Goal: Task Accomplishment & Management: Use online tool/utility

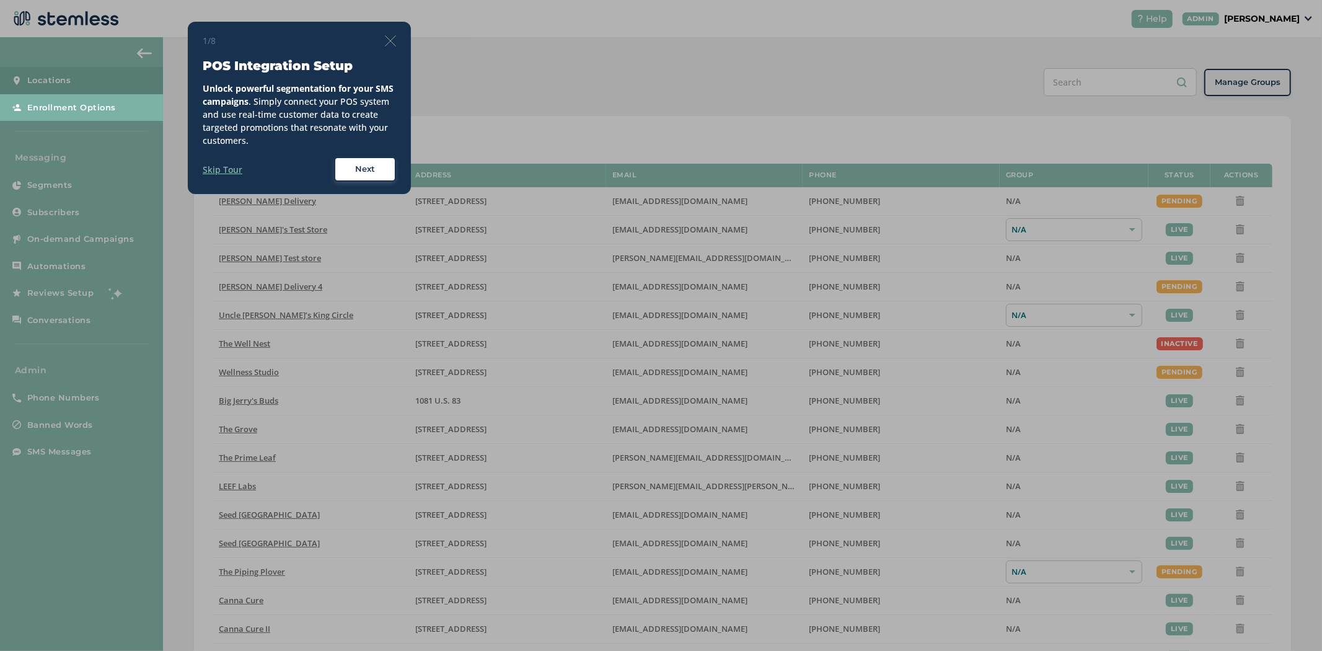
click at [389, 44] on img at bounding box center [390, 40] width 11 height 11
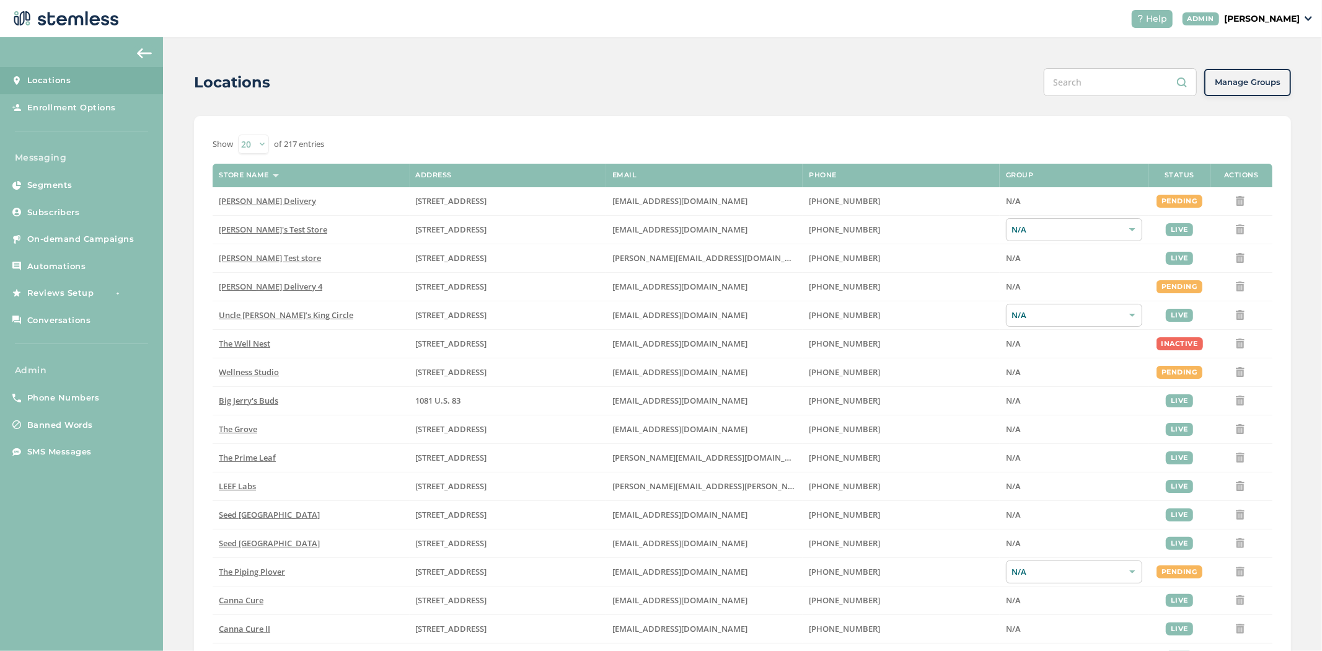
click at [1273, 20] on p "[PERSON_NAME]" at bounding box center [1262, 18] width 76 height 13
click at [1281, 93] on span "Impersonate" at bounding box center [1268, 89] width 61 height 12
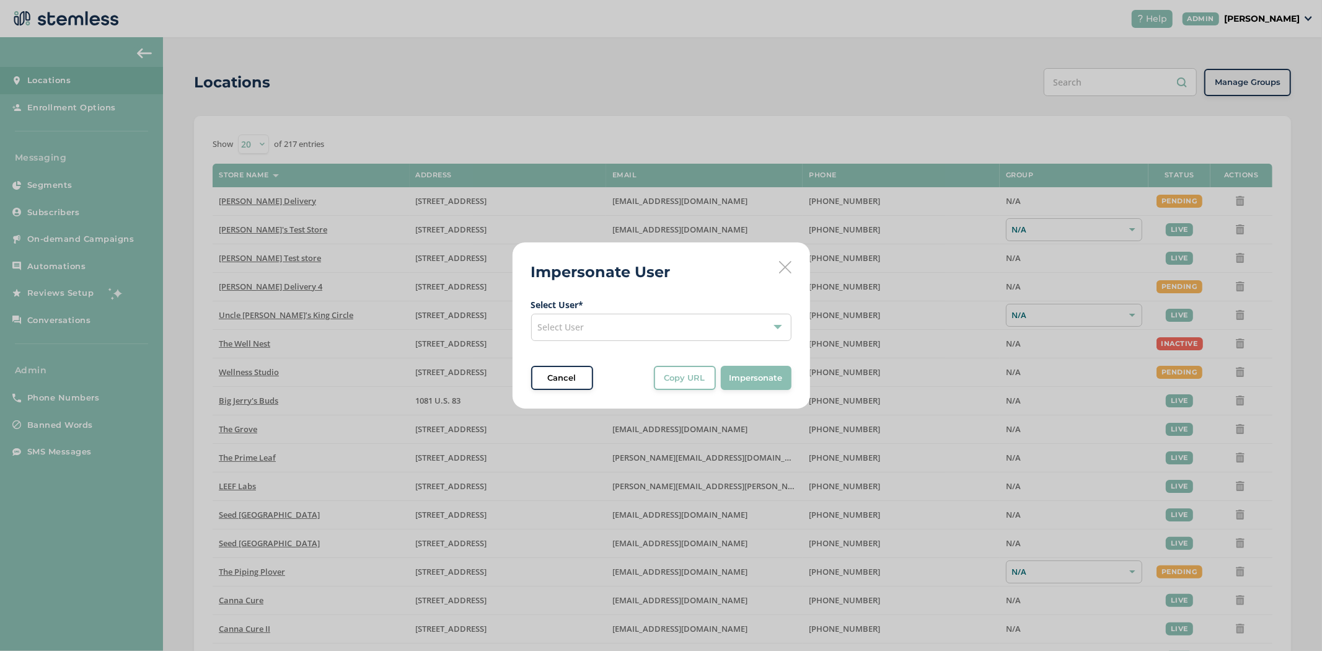
click at [637, 329] on div "Select User" at bounding box center [661, 327] width 260 height 27
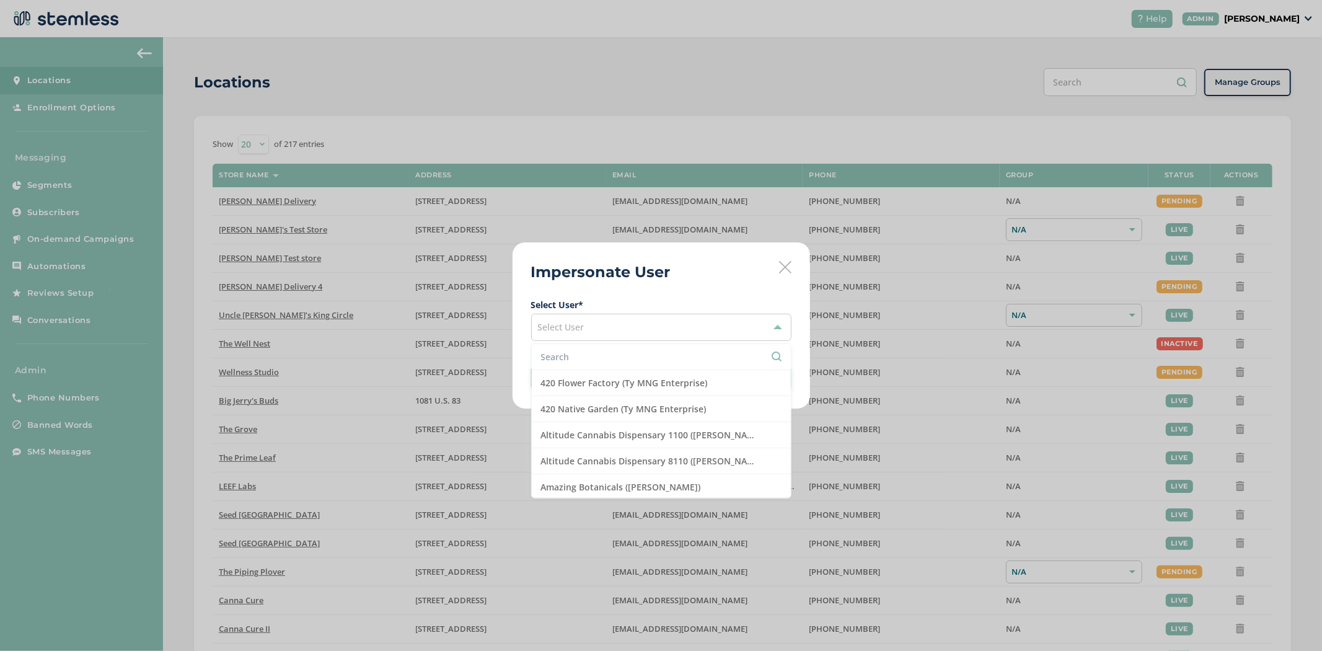
drag, startPoint x: 631, startPoint y: 337, endPoint x: 637, endPoint y: 346, distance: 10.3
click at [633, 340] on div "Select User" at bounding box center [661, 327] width 260 height 27
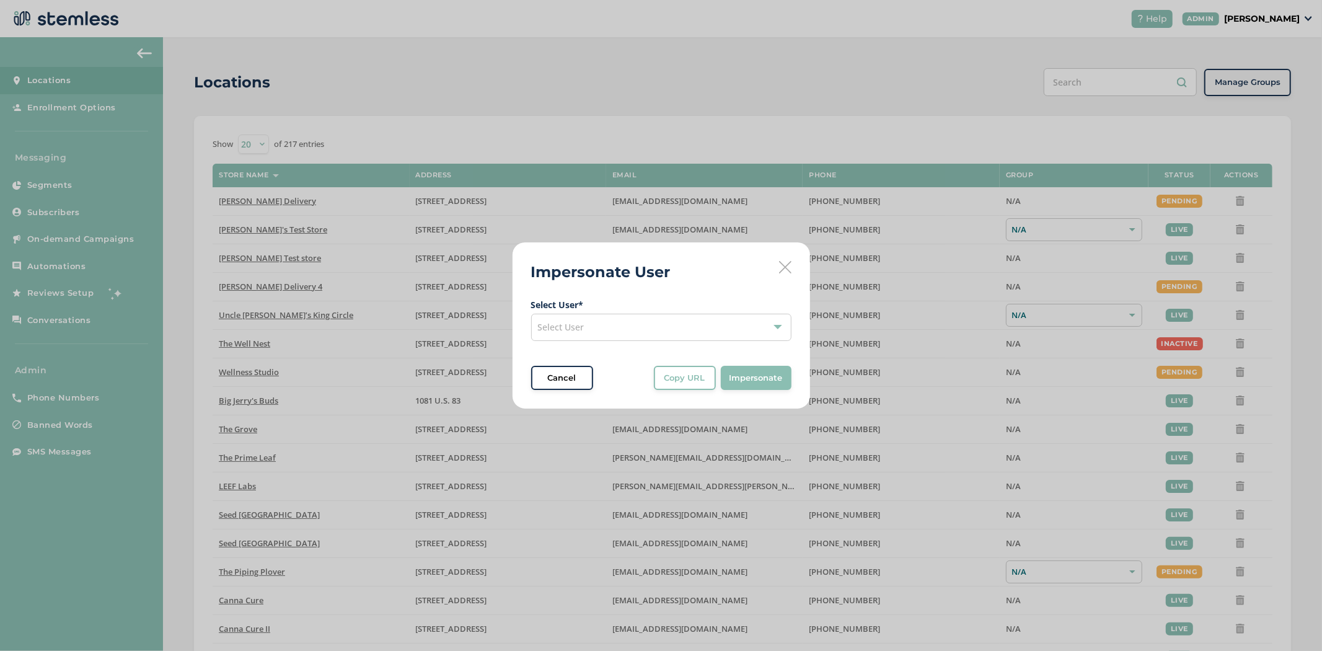
click at [637, 349] on span "Select User * Select User Cancel Copy URL Copy URL to clipboard, then paste it …" at bounding box center [661, 344] width 260 height 92
drag, startPoint x: 605, startPoint y: 322, endPoint x: 606, endPoint y: 341, distance: 18.6
click at [606, 329] on div "Select User" at bounding box center [661, 327] width 260 height 27
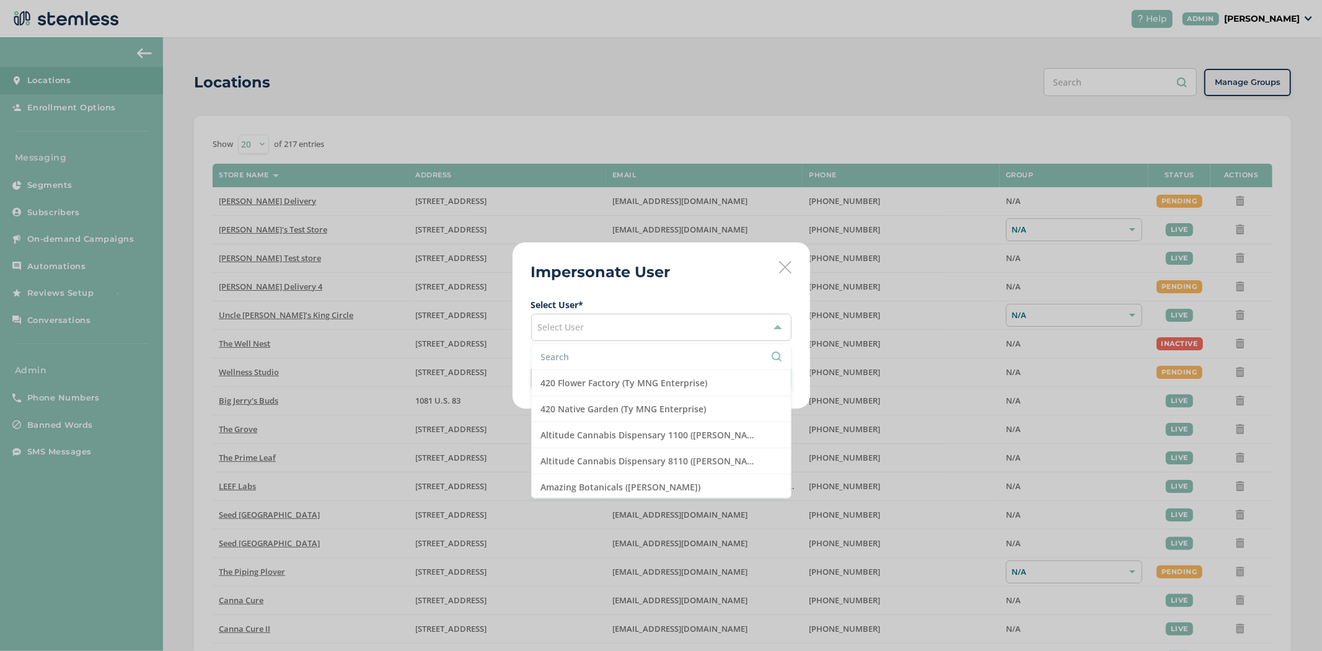
click at [590, 368] on li at bounding box center [661, 357] width 259 height 26
click at [581, 363] on input "text" at bounding box center [661, 356] width 241 height 13
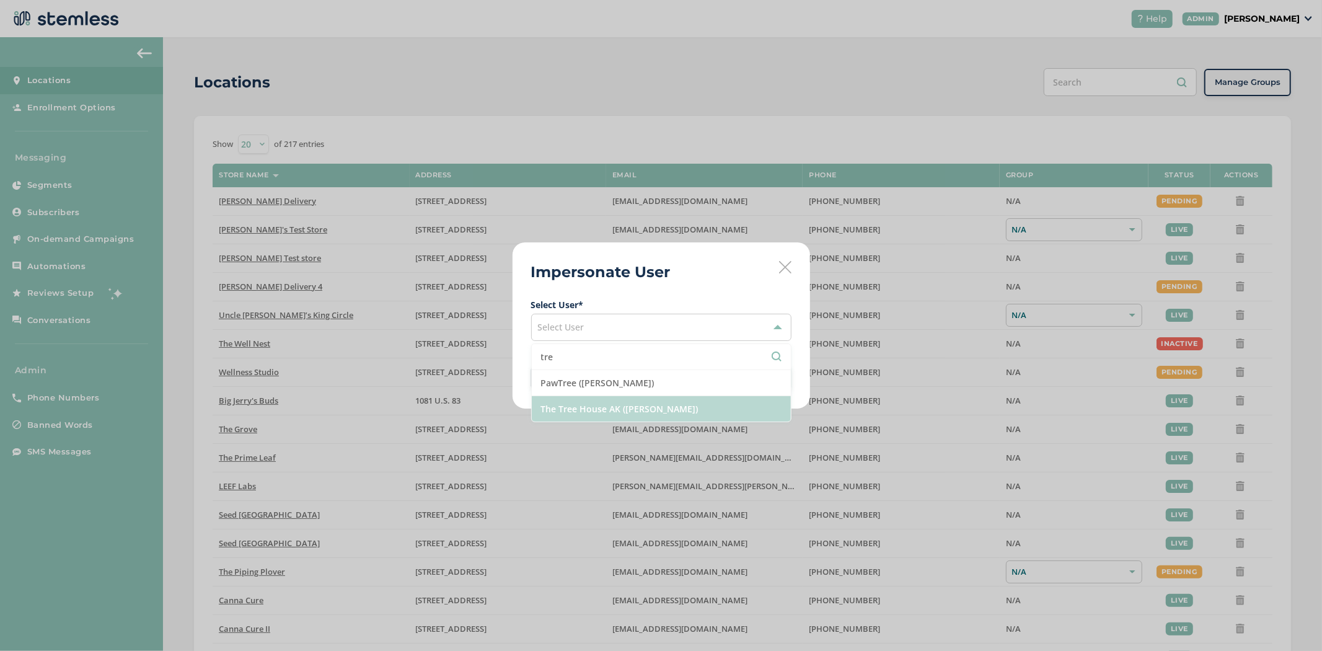
type input "tre"
click at [608, 412] on li "The Tree House AK ([PERSON_NAME])" at bounding box center [661, 408] width 259 height 25
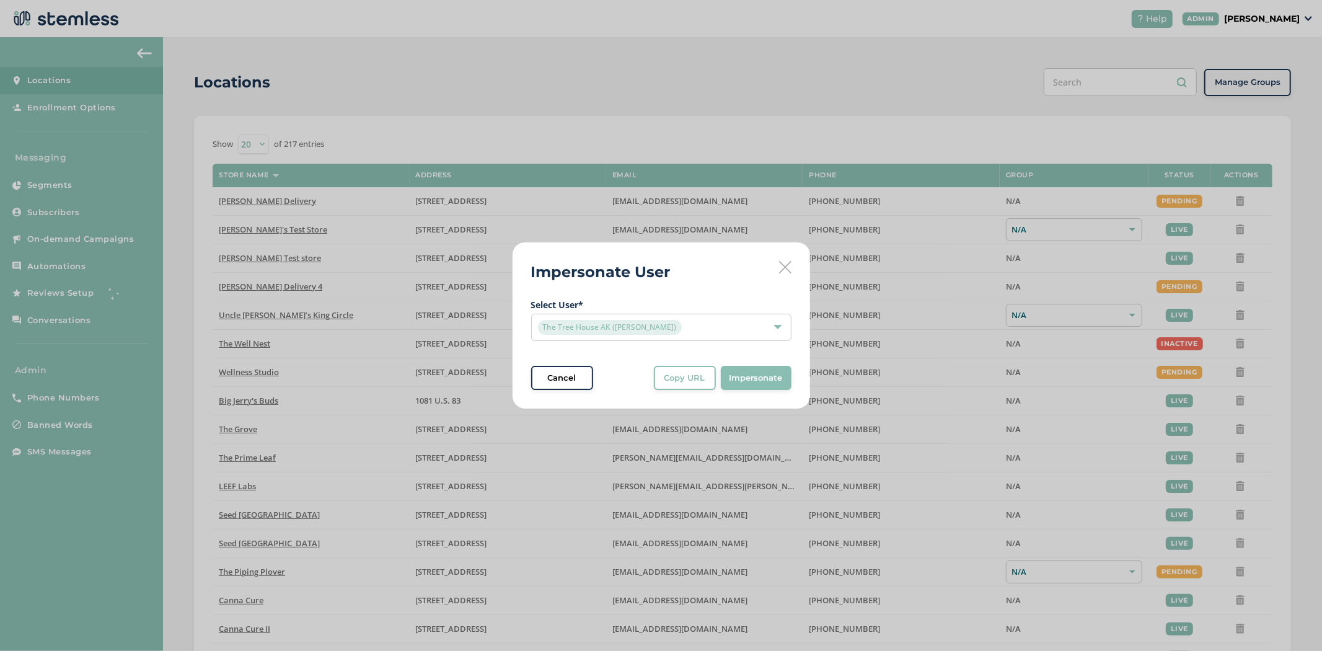
click at [784, 381] on button "Impersonate" at bounding box center [756, 378] width 71 height 25
